Goal: Information Seeking & Learning: Learn about a topic

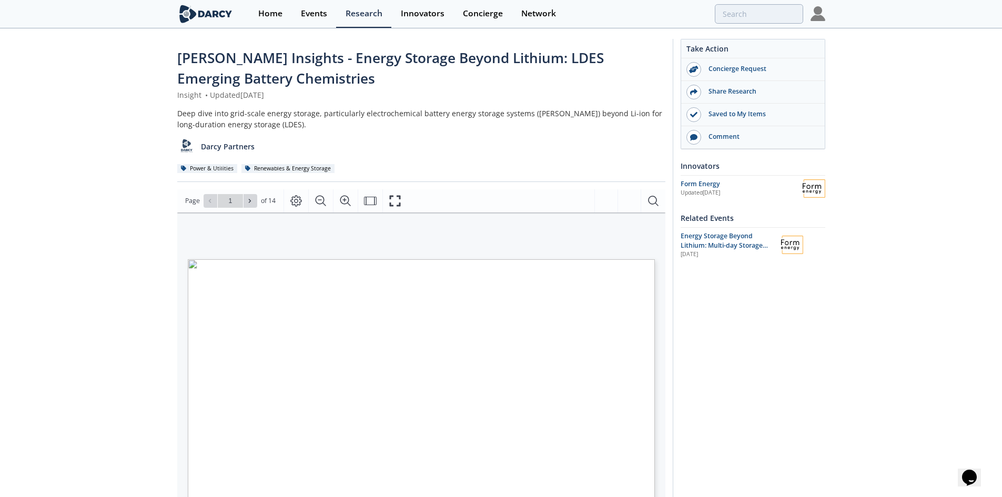
click at [873, 89] on div "[PERSON_NAME] Insights - Energy Storage Beyond Lithium: LDES Emerging Battery C…" at bounding box center [501, 415] width 1002 height 772
click at [273, 13] on div "Home" at bounding box center [270, 13] width 24 height 8
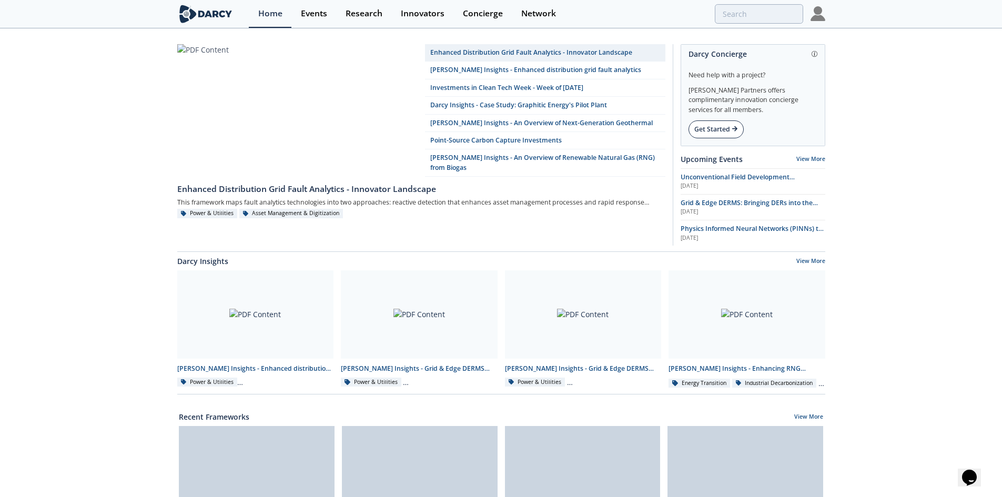
click at [721, 135] on div "Get Started" at bounding box center [715, 129] width 55 height 18
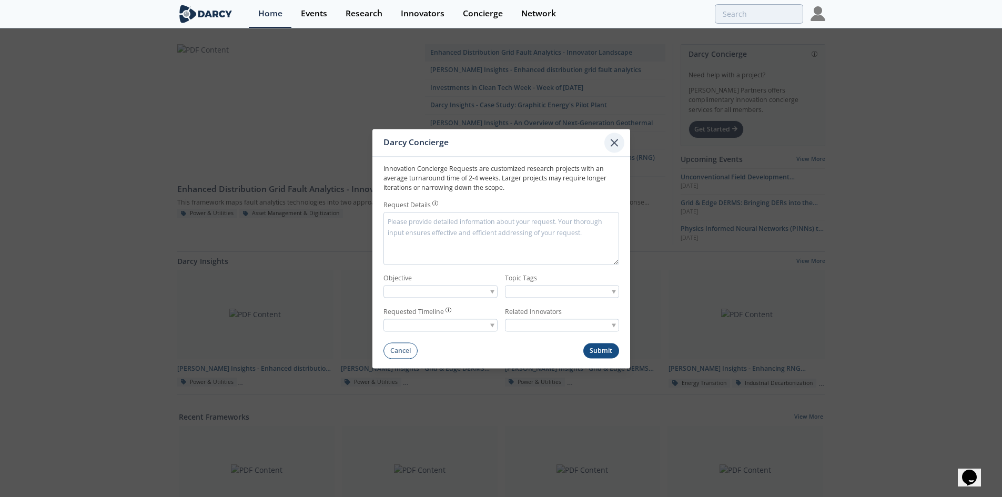
click at [620, 142] on icon at bounding box center [614, 142] width 13 height 13
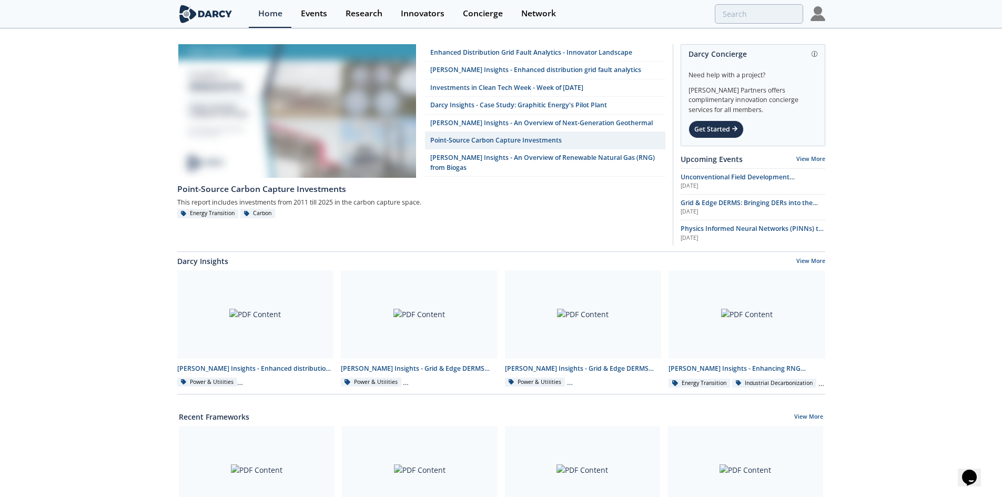
click at [874, 137] on div "Enhanced Distribution Grid Fault Analytics - Innovator Landscape [PERSON_NAME] …" at bounding box center [501, 473] width 1002 height 888
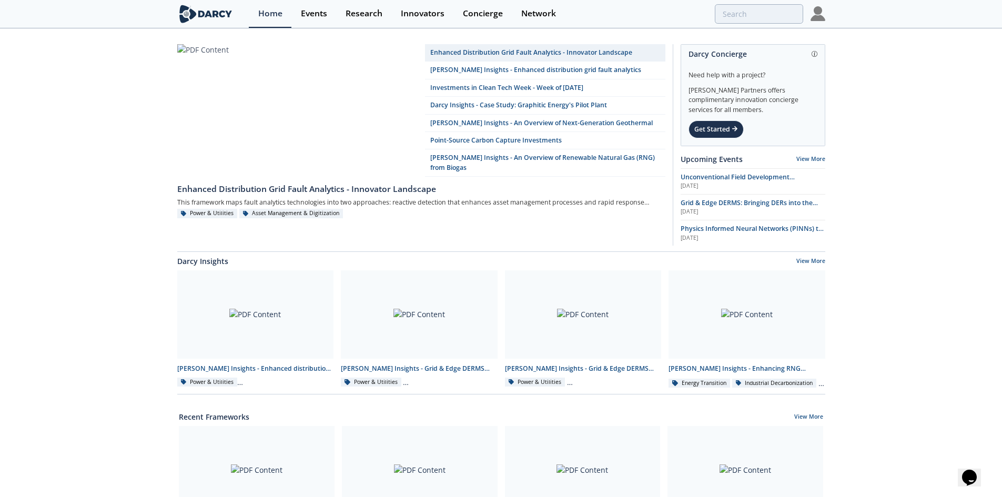
click at [919, 286] on div "Enhanced Distribution Grid Fault Analytics - Innovator Landscape [PERSON_NAME] …" at bounding box center [501, 473] width 1002 height 888
click at [265, 14] on div "Home" at bounding box center [270, 13] width 24 height 8
click at [220, 10] on img at bounding box center [205, 14] width 57 height 18
